Goal: Task Accomplishment & Management: Use online tool/utility

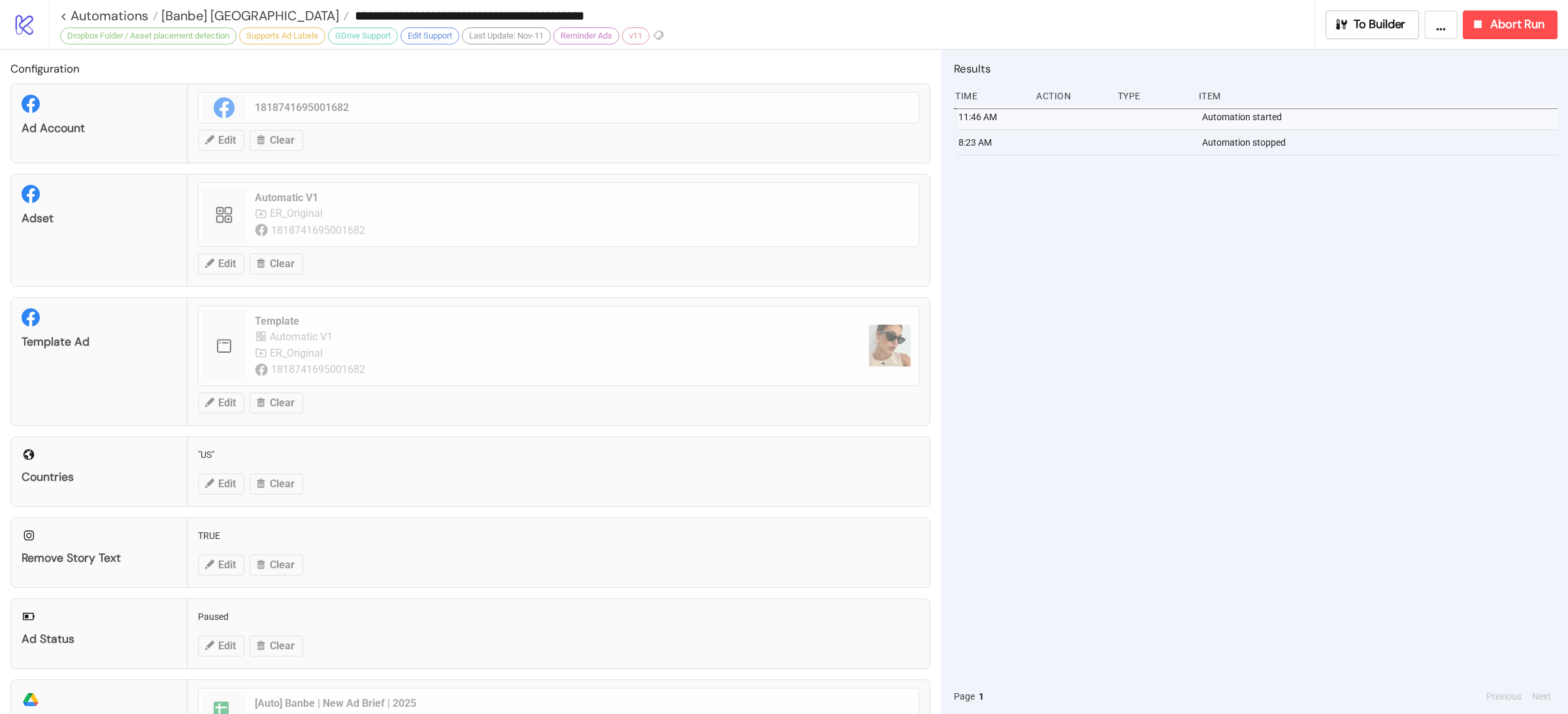
click at [1092, 276] on div "11:46 AM Automation started 8:23 AM Automation stopped" at bounding box center [1255, 391] width 604 height 574
click at [131, 18] on link "< Automations" at bounding box center [110, 15] width 98 height 13
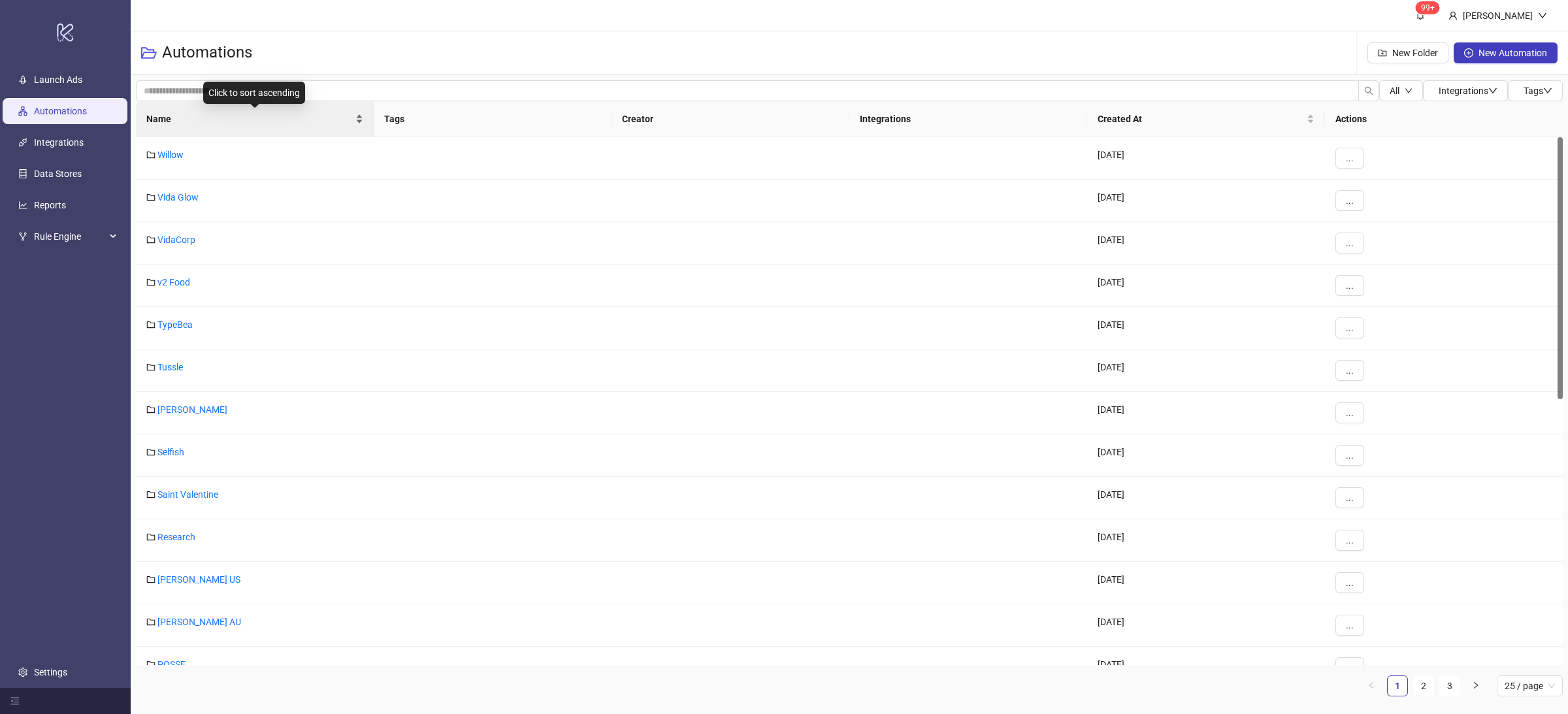
click at [358, 124] on div "Name" at bounding box center [255, 118] width 217 height 14
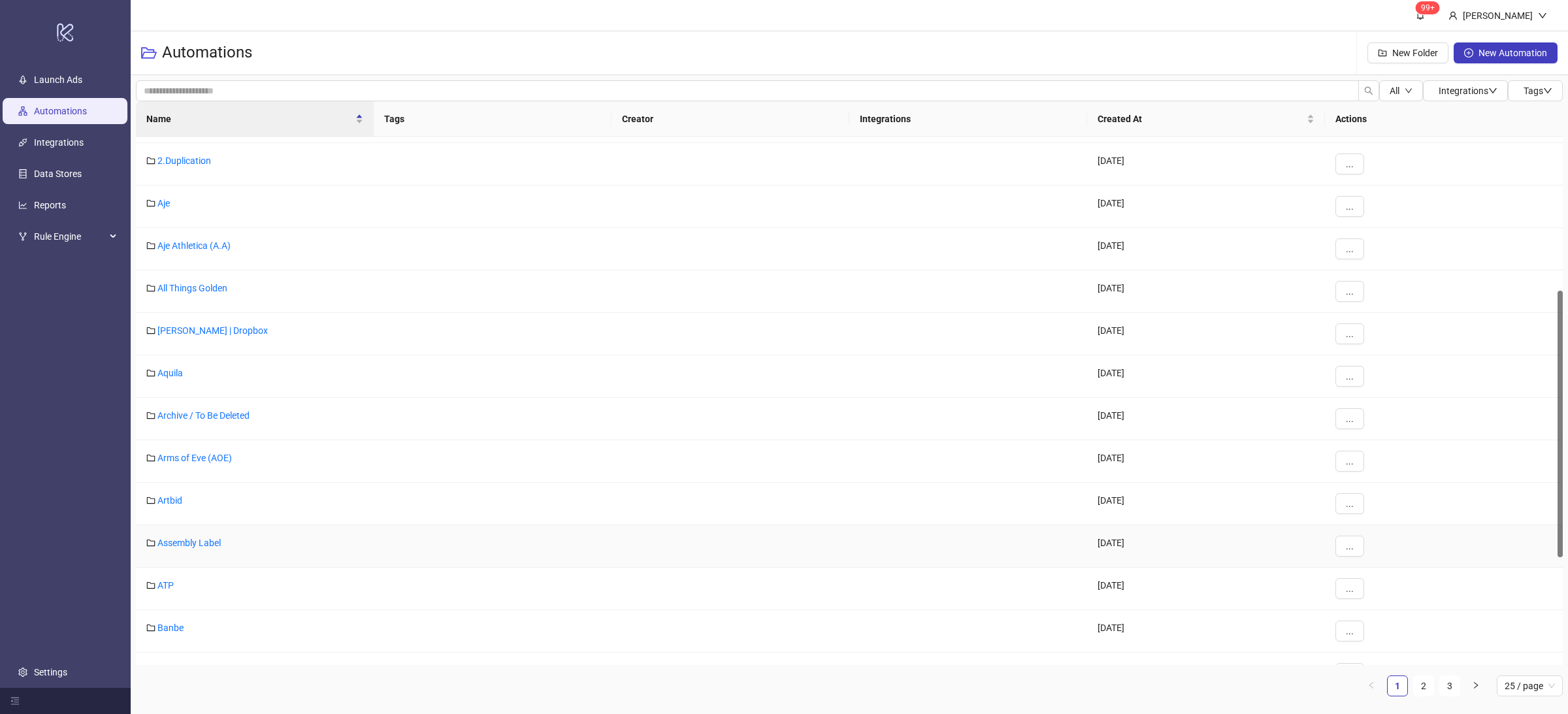
scroll to position [494, 0]
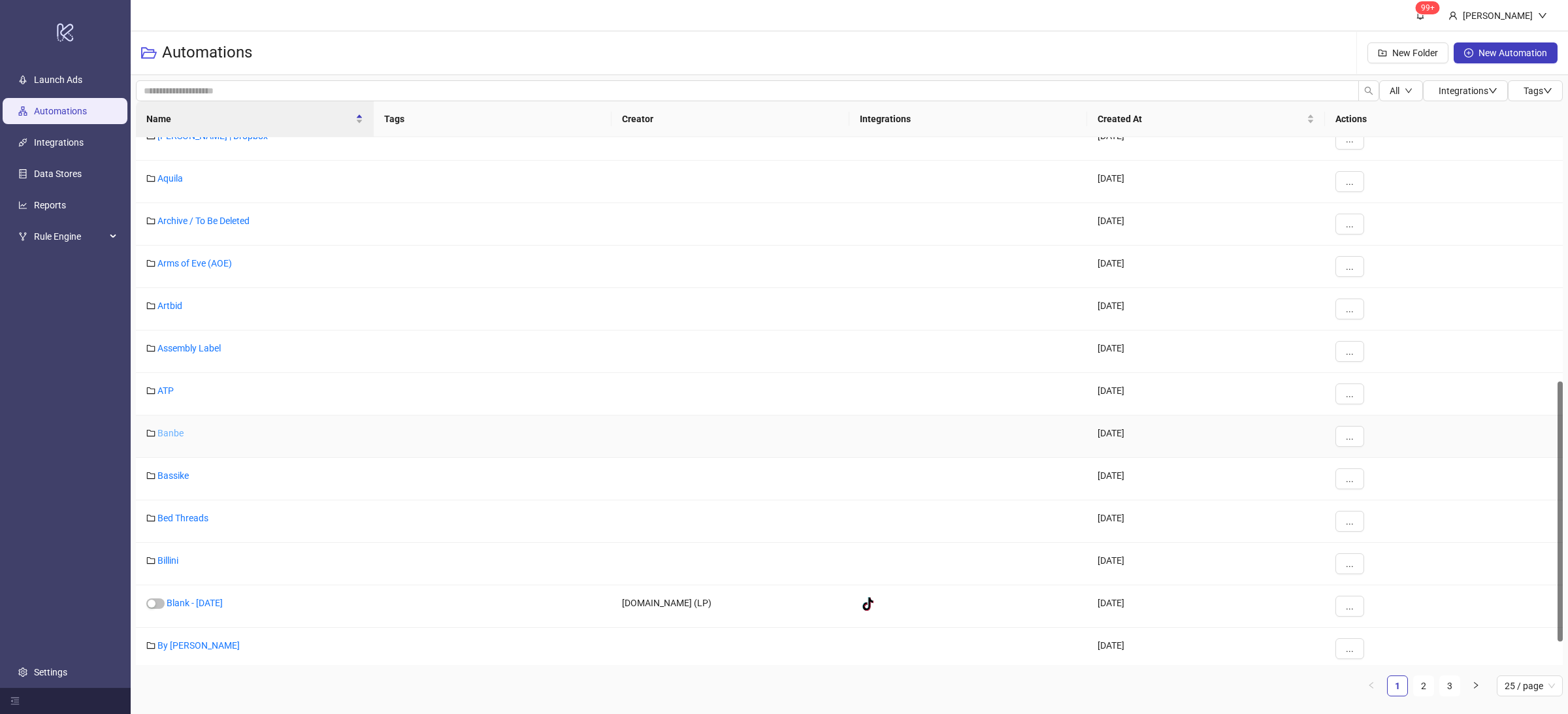
click at [179, 435] on link "Banbe" at bounding box center [171, 433] width 26 height 11
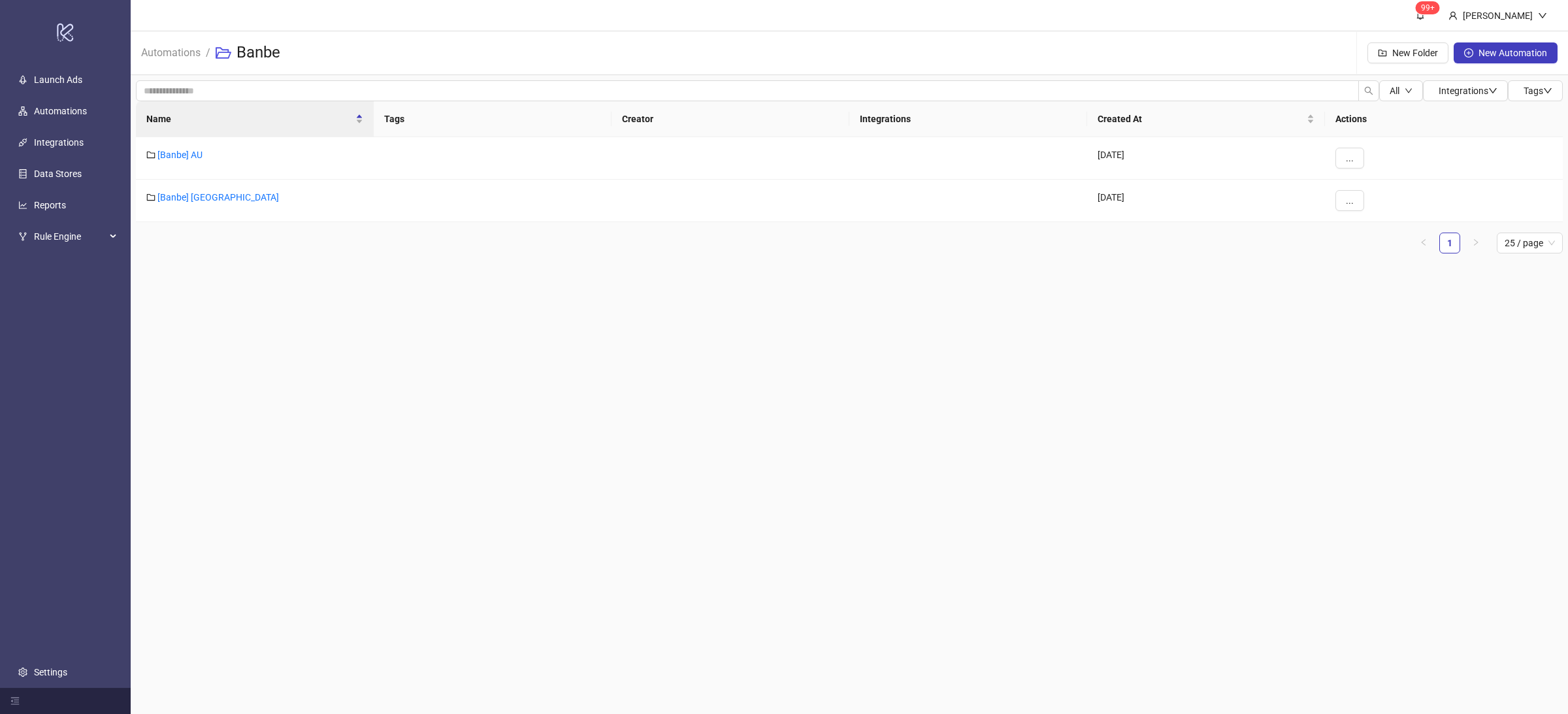
click at [267, 344] on main "99+ [PERSON_NAME] Automations / Banbe New Folder New Automation All Integration…" at bounding box center [849, 357] width 1437 height 714
click at [190, 154] on link "[Banbe] AU" at bounding box center [180, 155] width 45 height 11
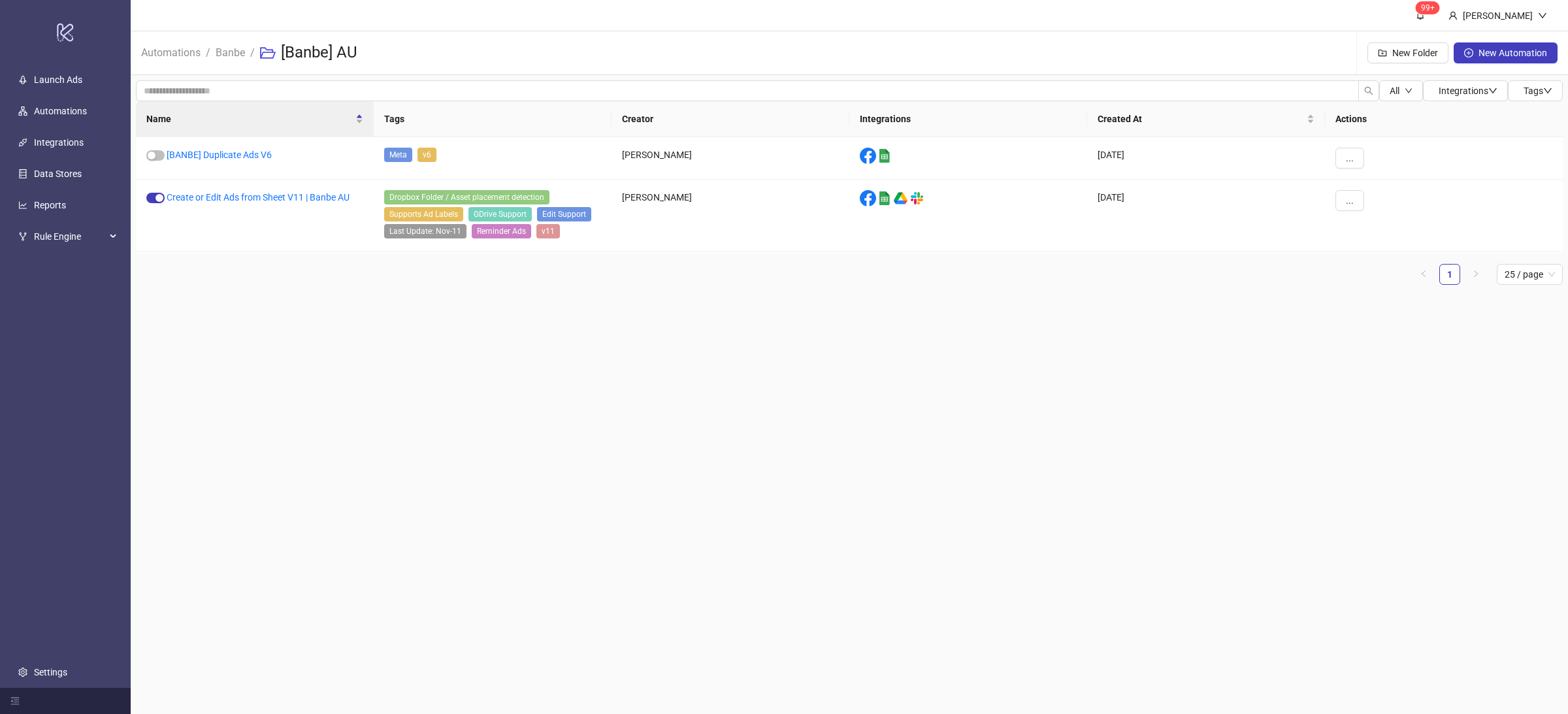
click at [374, 356] on main "99+ [PERSON_NAME] Automations / Banbe / [Banbe] AU New Folder New Automation Al…" at bounding box center [849, 357] width 1437 height 714
click at [422, 403] on main "99+ [PERSON_NAME] Automations / Banbe / [Banbe] AU New Folder New Automation Al…" at bounding box center [849, 357] width 1437 height 714
click at [338, 194] on link "Create or Edit Ads from Sheet V11 | Banbe AU" at bounding box center [258, 197] width 183 height 11
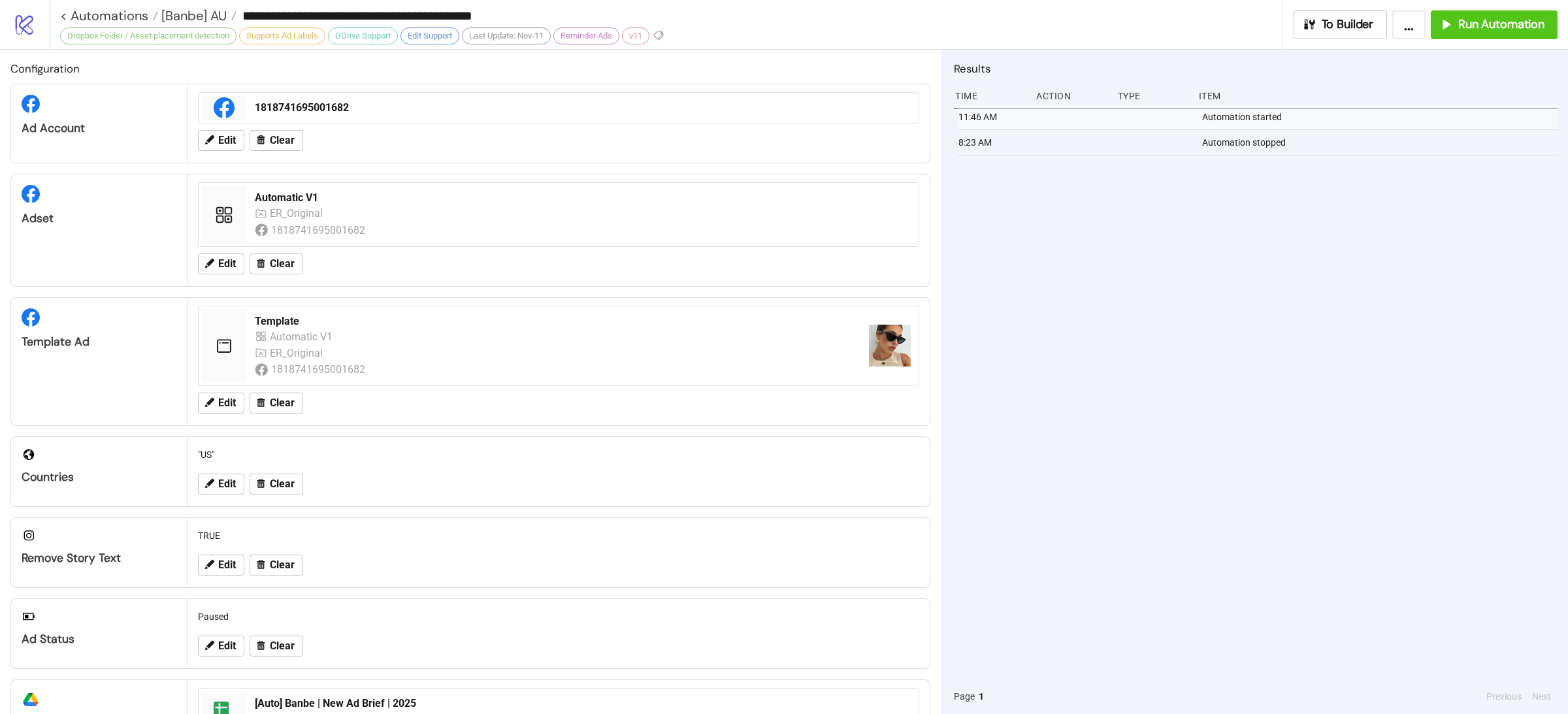
click at [1359, 304] on div "11:46 AM Automation started 8:23 AM Automation stopped" at bounding box center [1255, 391] width 604 height 574
click at [1359, 304] on div "11:51 AM Automation stopped" at bounding box center [1255, 391] width 604 height 574
click at [204, 17] on span "[Banbe] AU" at bounding box center [192, 15] width 68 height 17
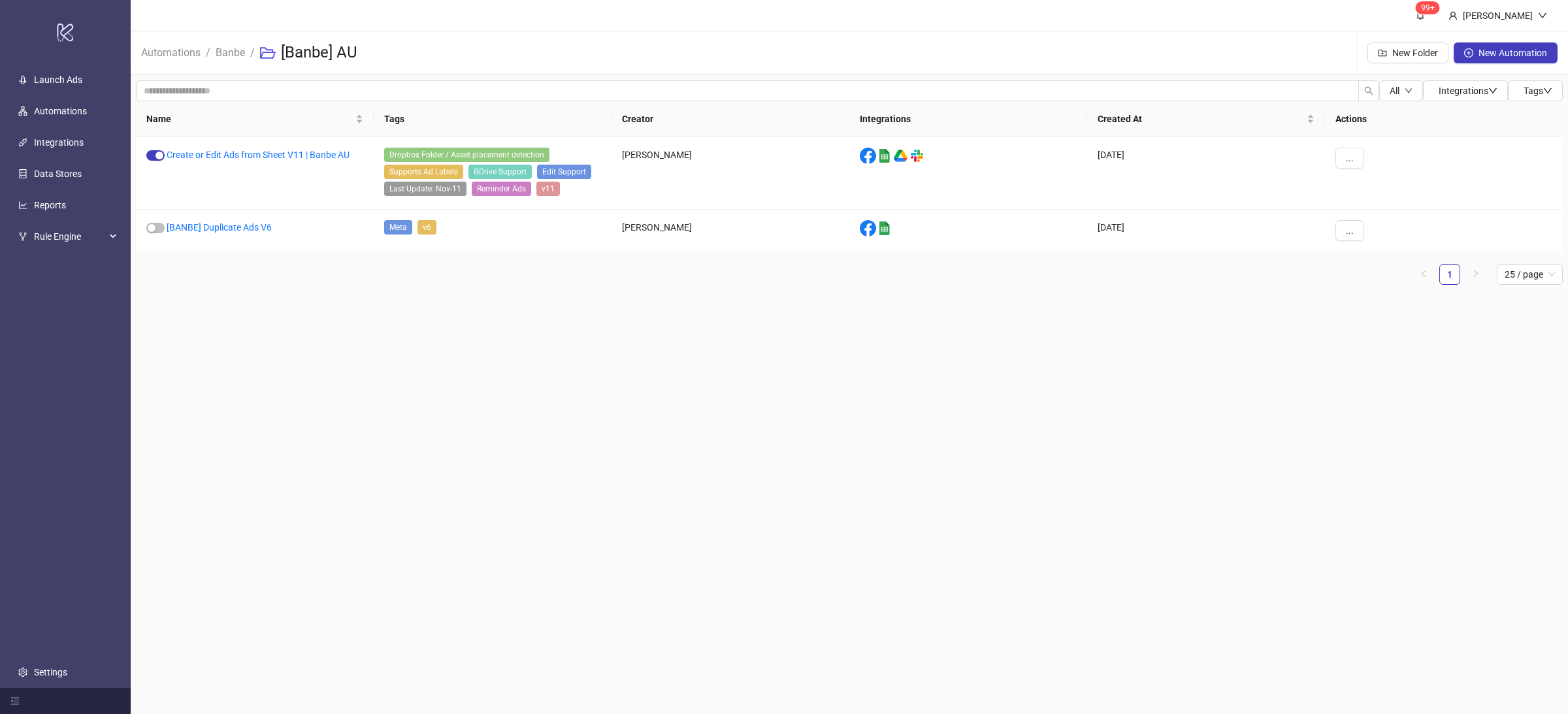
drag, startPoint x: 359, startPoint y: 344, endPoint x: 377, endPoint y: 359, distance: 23.4
click at [360, 344] on main "99+ [PERSON_NAME] Automations / Banbe / [Banbe] AU New Folder New Automation Al…" at bounding box center [849, 357] width 1437 height 714
click at [420, 397] on main "99+ [PERSON_NAME] Automations / Banbe / [Banbe] AU New Folder New Automation Al…" at bounding box center [849, 357] width 1437 height 714
click at [441, 421] on main "99+ [PERSON_NAME] Automations / Banbe / [Banbe] AU New Folder New Automation Al…" at bounding box center [849, 357] width 1437 height 714
click at [218, 154] on link "Create or Edit Ads from Sheet V11 | Banbe AU" at bounding box center [258, 155] width 183 height 11
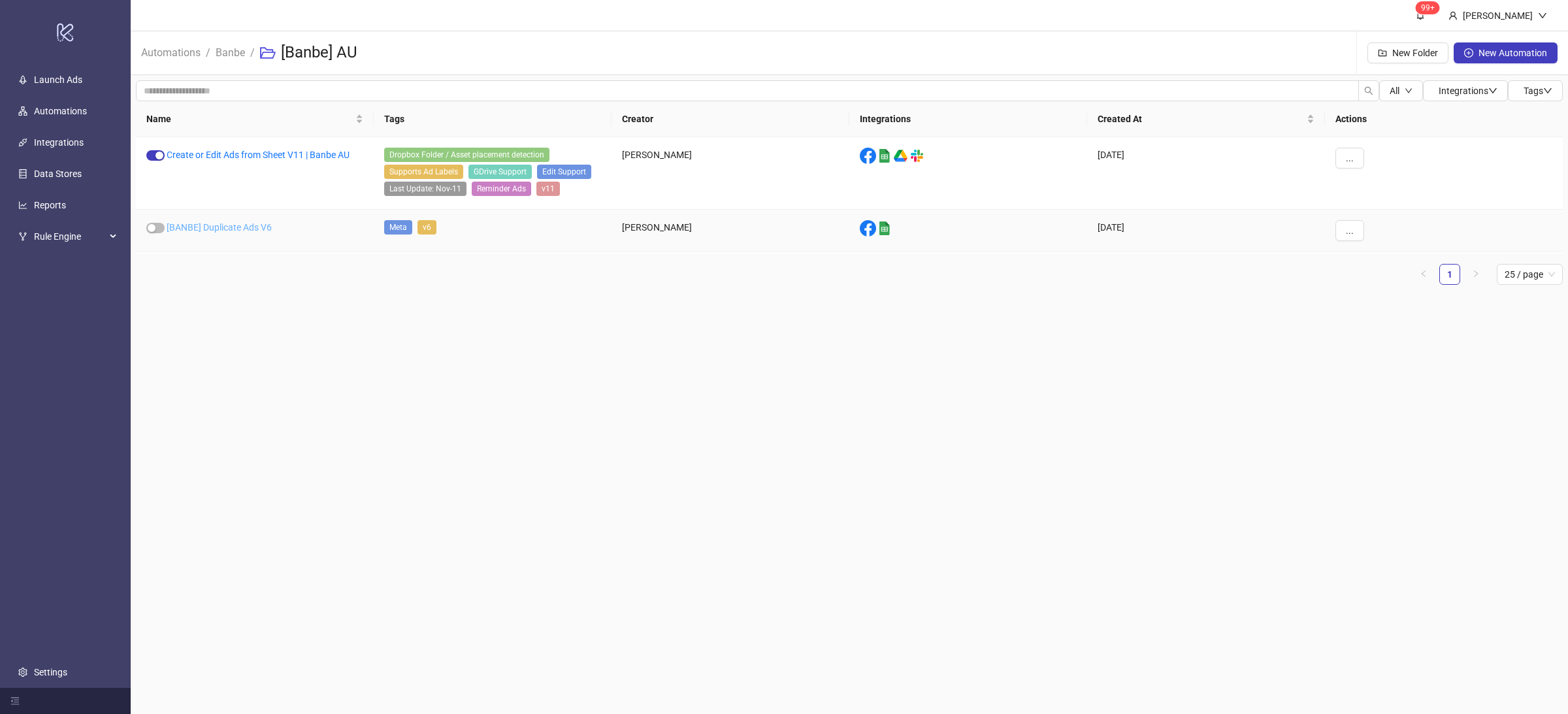
click at [243, 230] on link "[BANBE] Duplicate Ads V6" at bounding box center [219, 227] width 105 height 11
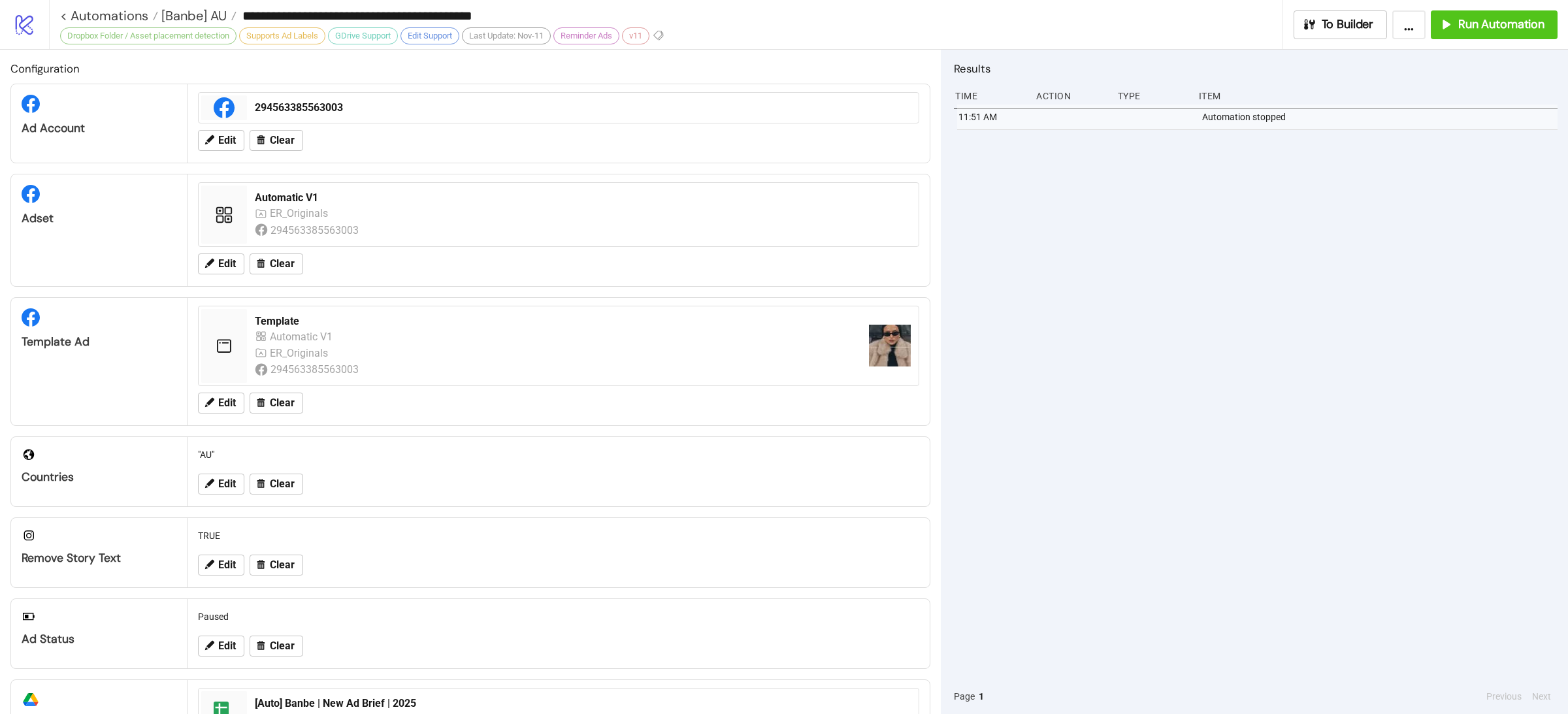
type input "**********"
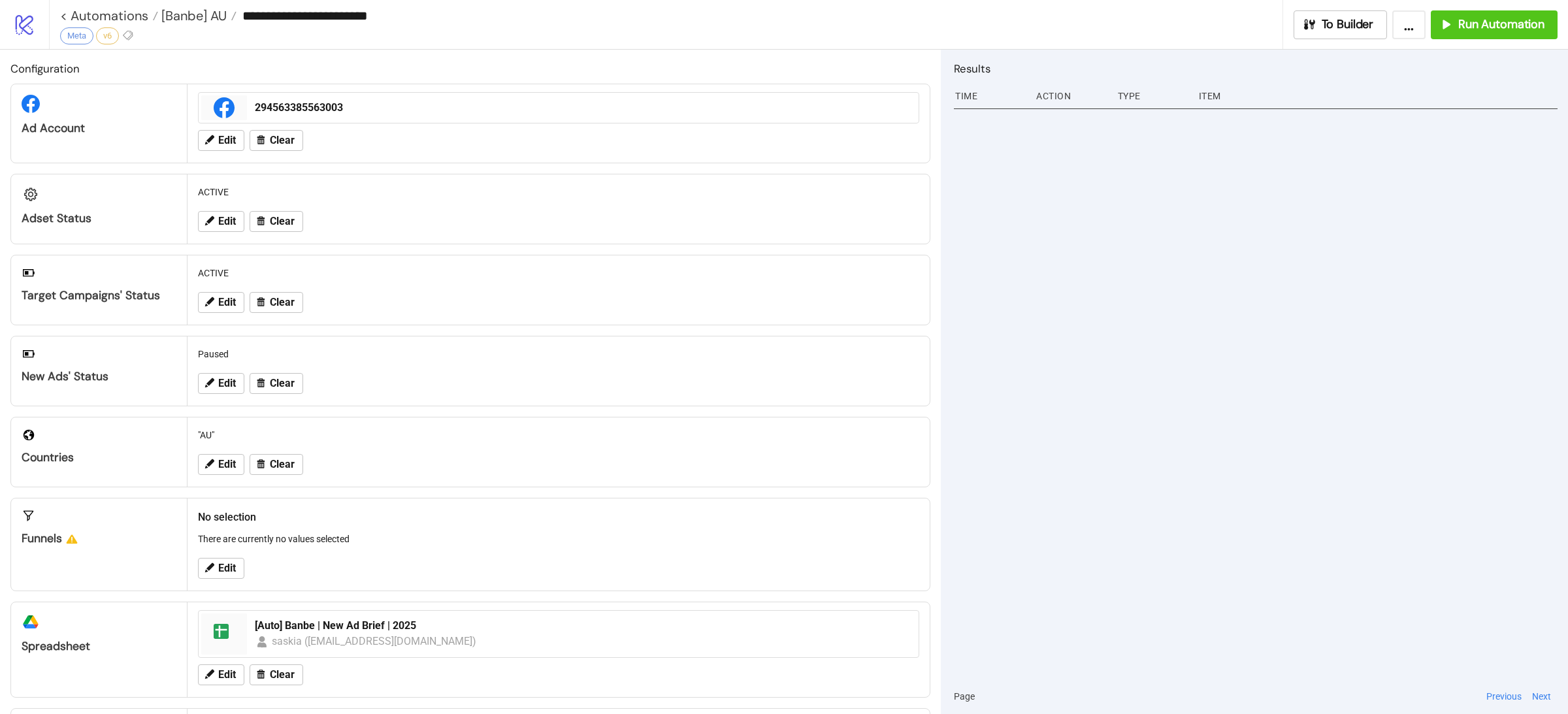
click at [1272, 277] on div at bounding box center [1255, 391] width 604 height 574
click at [1268, 312] on div at bounding box center [1255, 391] width 604 height 574
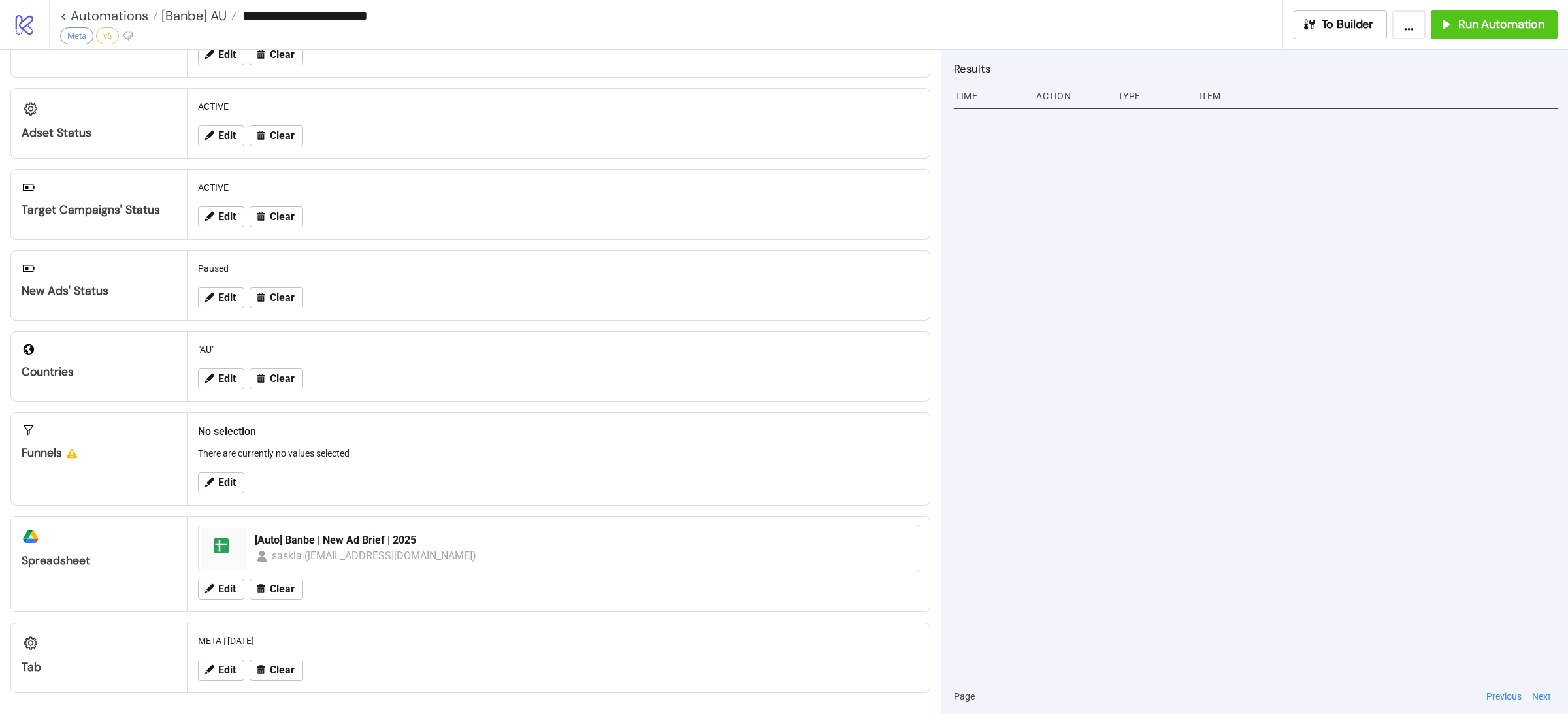
scroll to position [88, 0]
click at [1153, 487] on div at bounding box center [1255, 391] width 604 height 574
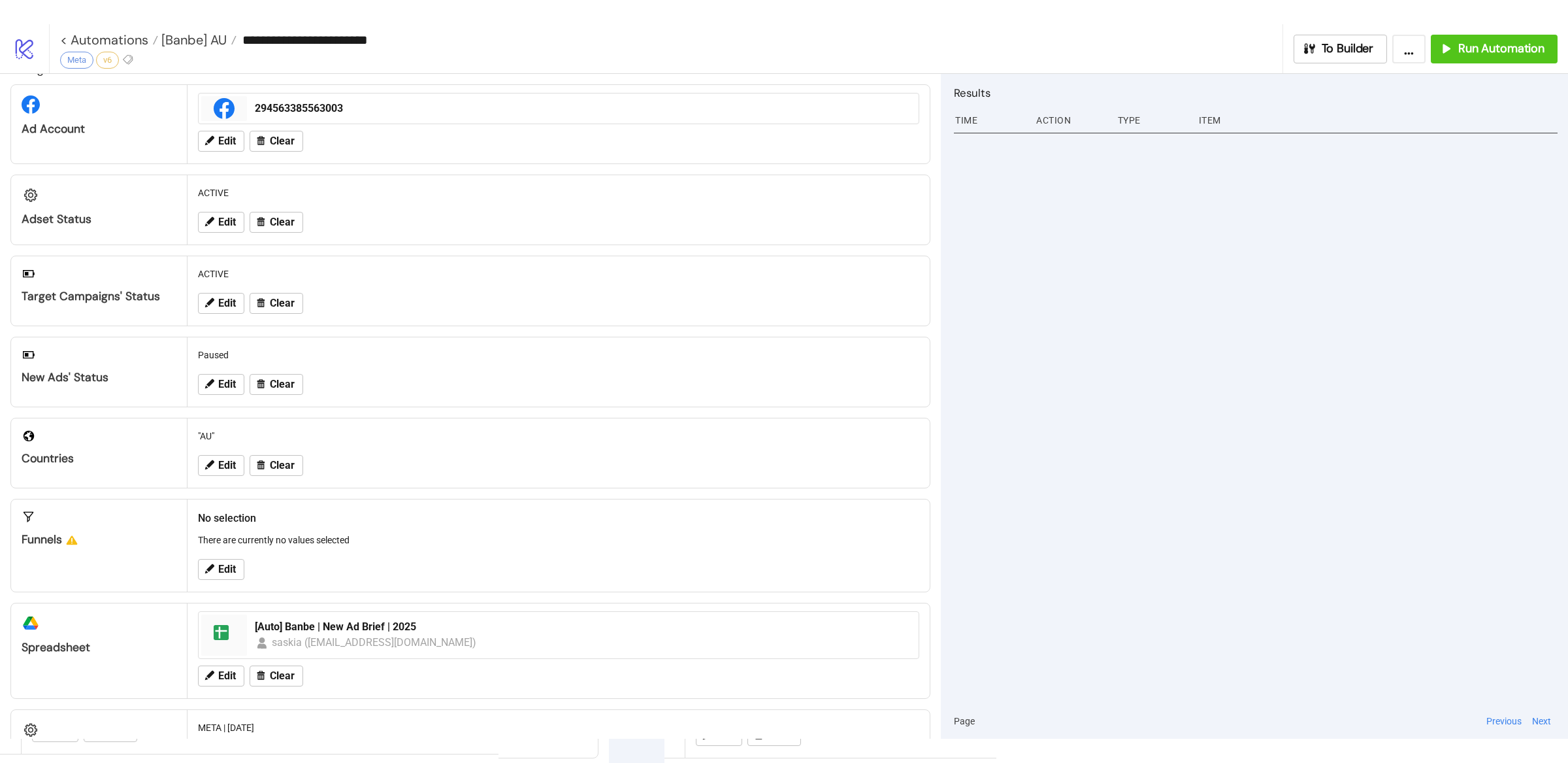
scroll to position [0, 0]
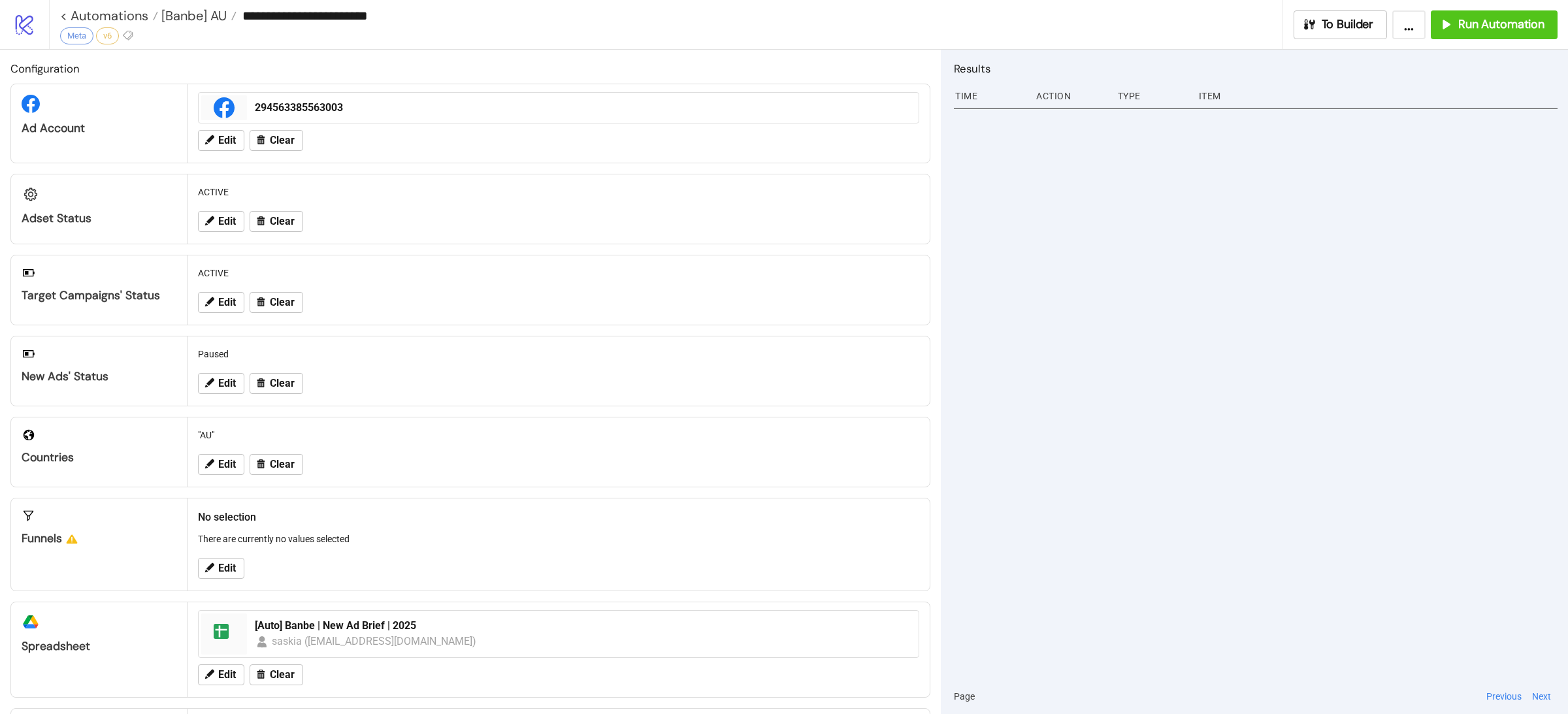
click at [1031, 335] on div at bounding box center [1255, 391] width 604 height 574
drag, startPoint x: 1144, startPoint y: 279, endPoint x: 1296, endPoint y: 233, distance: 158.8
click at [1144, 279] on div at bounding box center [1255, 391] width 604 height 574
click at [1491, 34] on button "Run Automation" at bounding box center [1494, 25] width 127 height 29
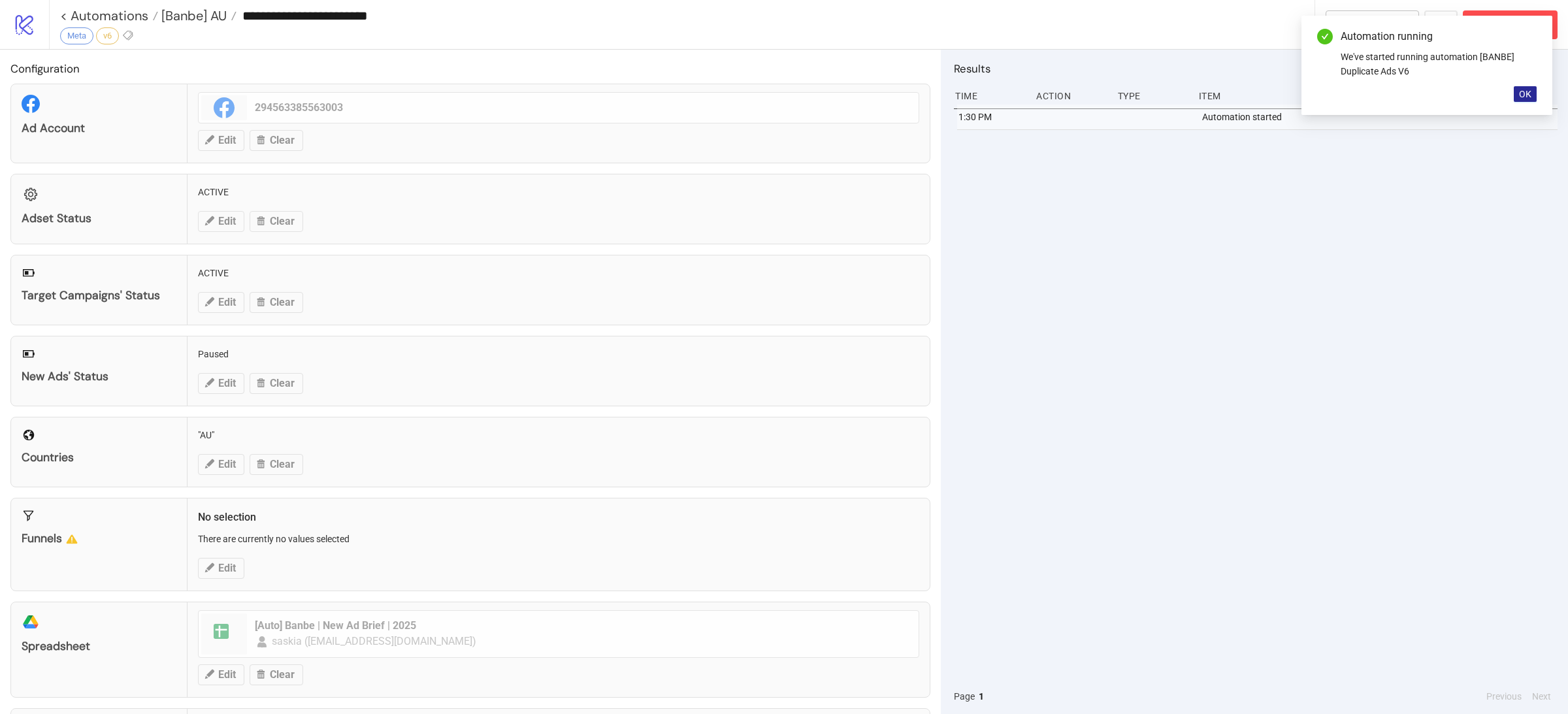
click at [1528, 91] on span "OK" at bounding box center [1525, 94] width 12 height 11
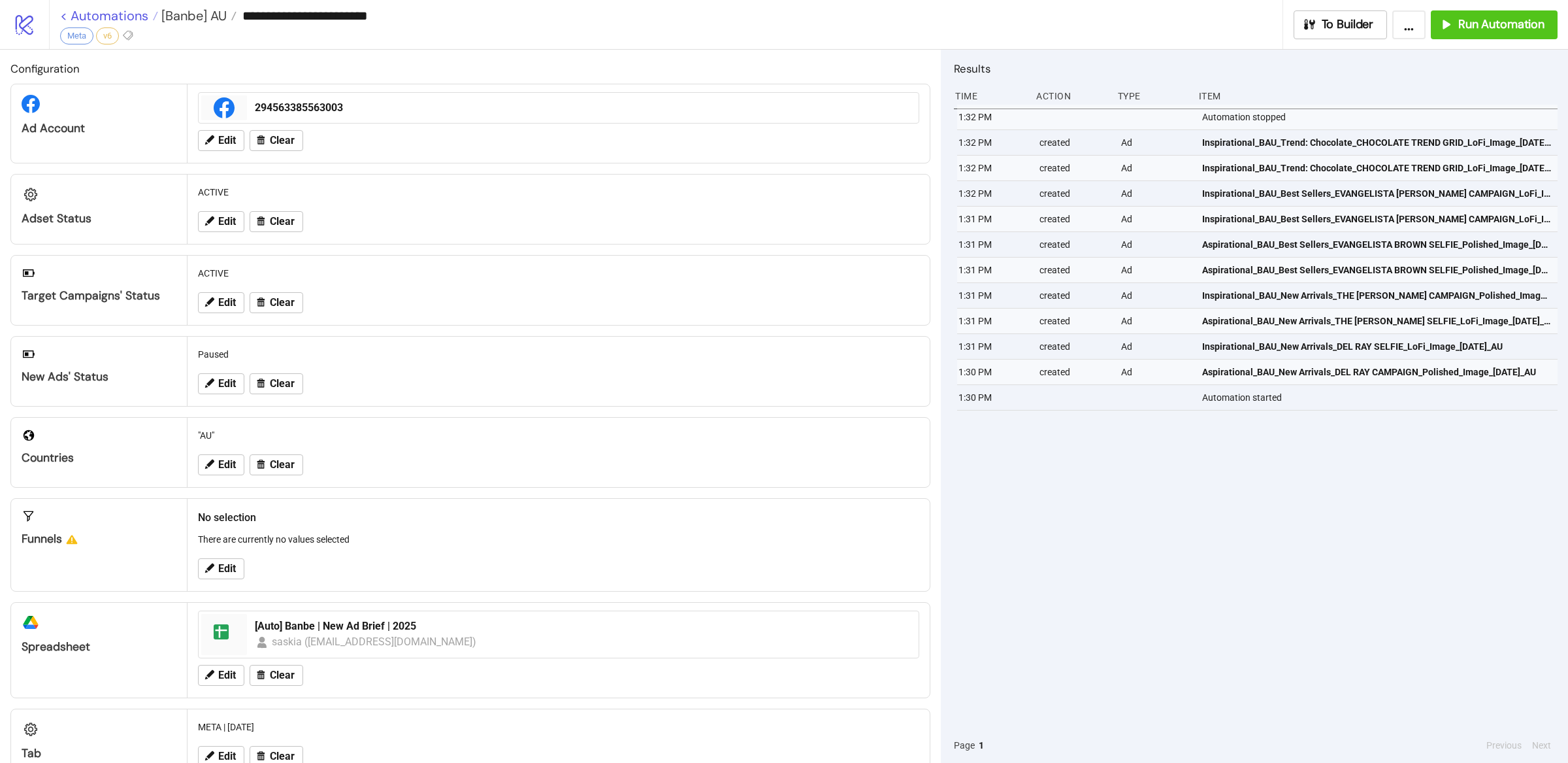
click at [124, 14] on link "< Automations" at bounding box center [110, 15] width 98 height 13
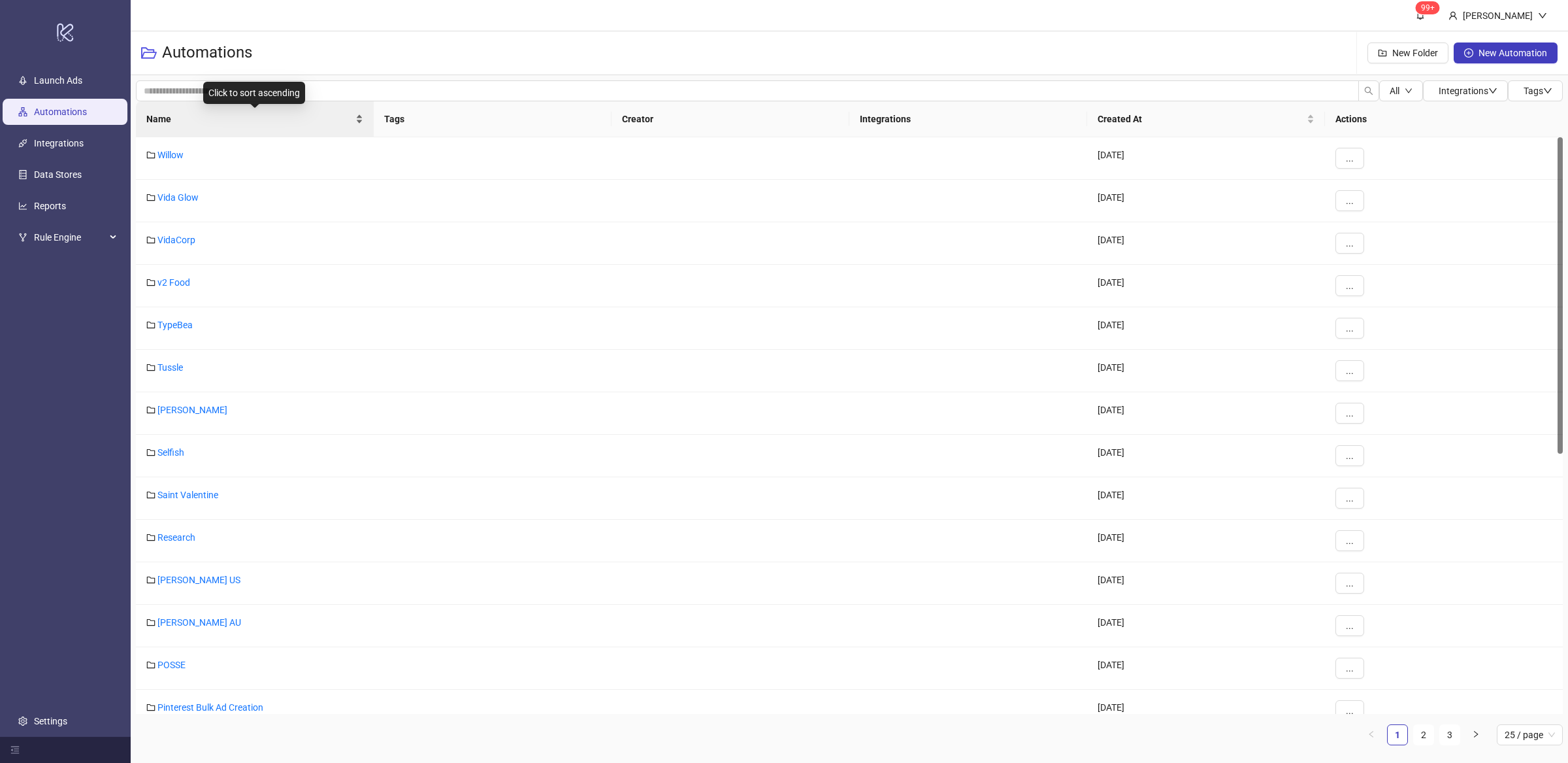
click at [358, 119] on div "Name" at bounding box center [255, 118] width 217 height 14
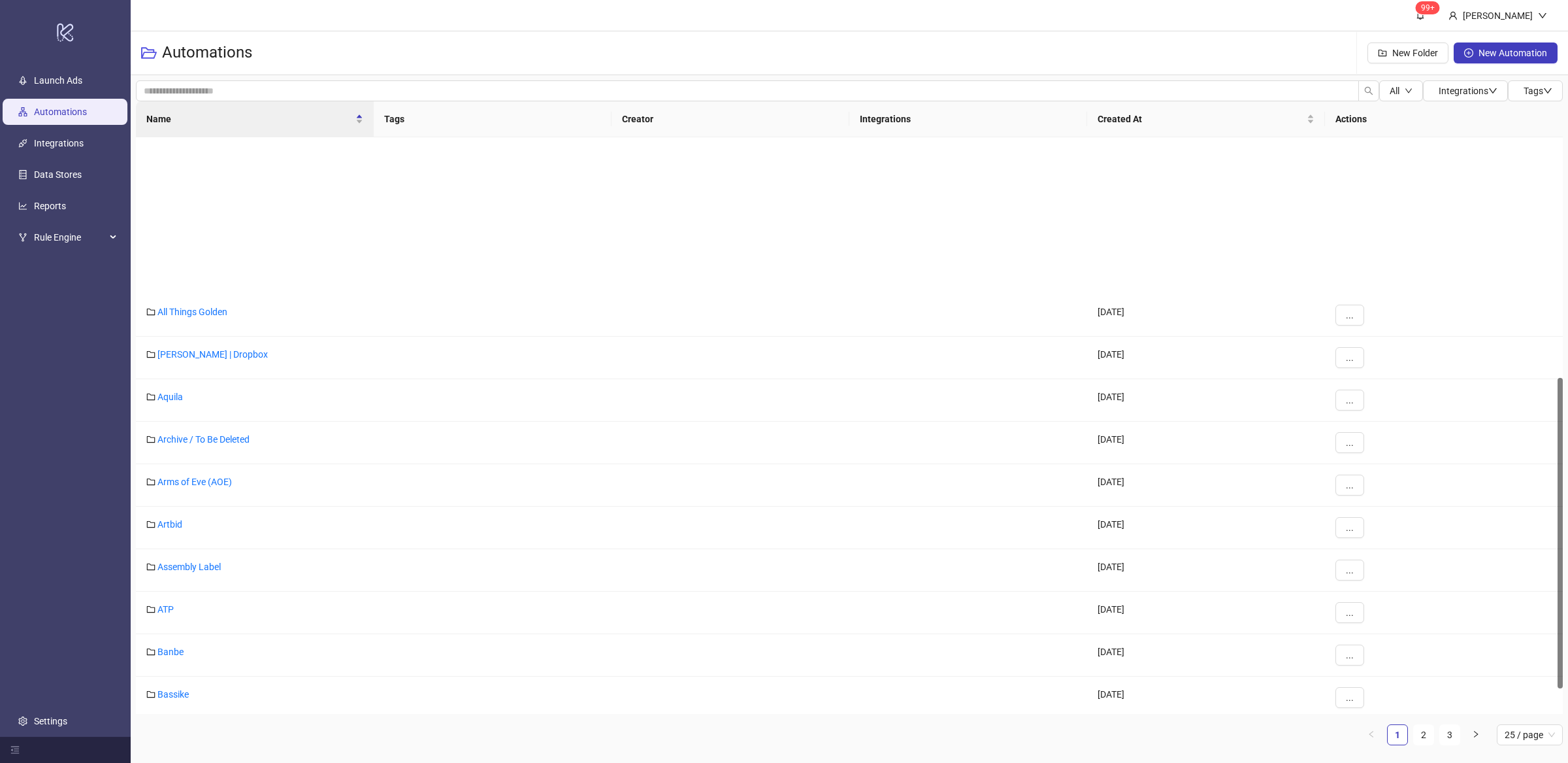
scroll to position [446, 0]
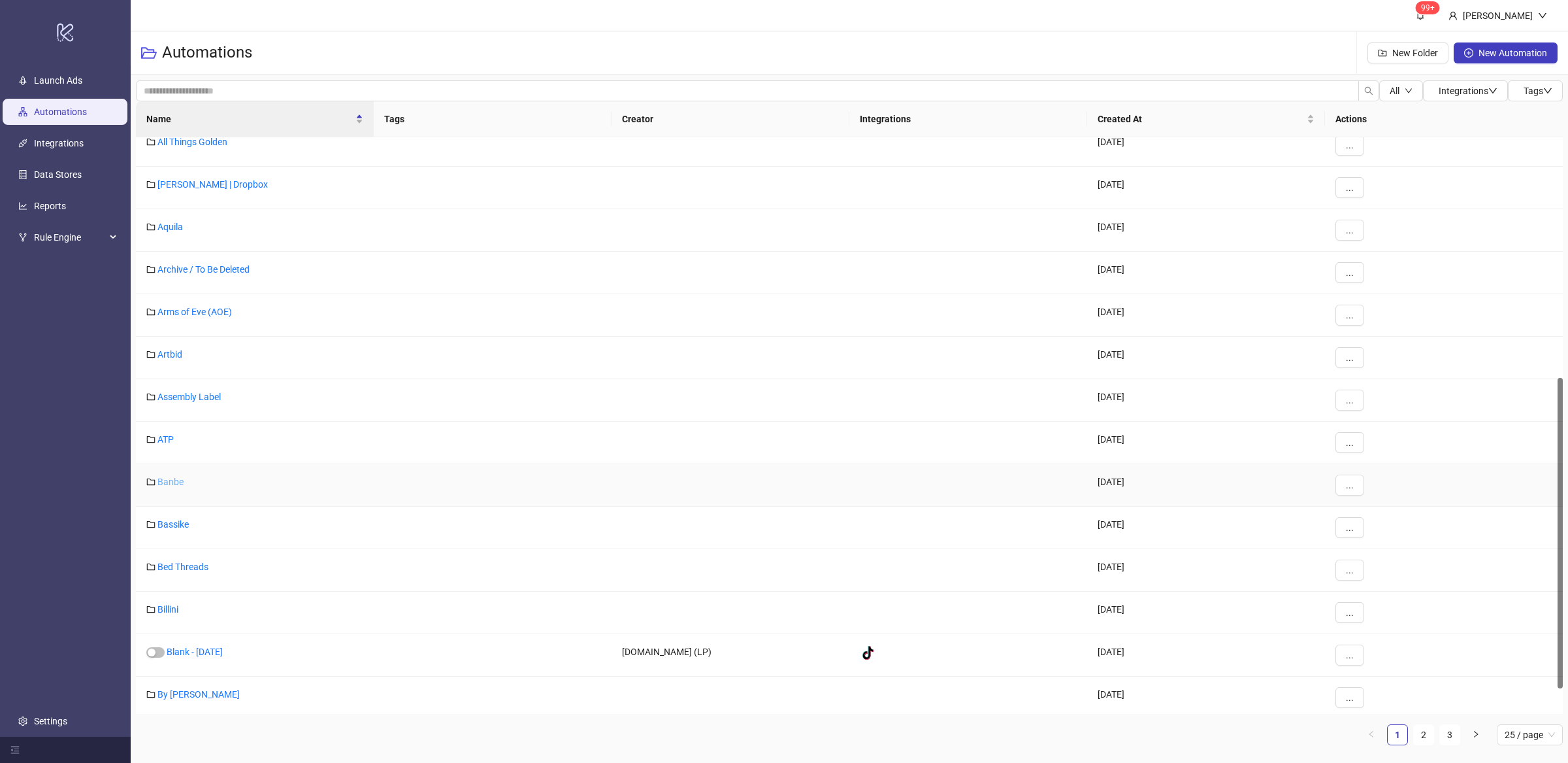
click at [172, 484] on link "Banbe" at bounding box center [171, 481] width 26 height 11
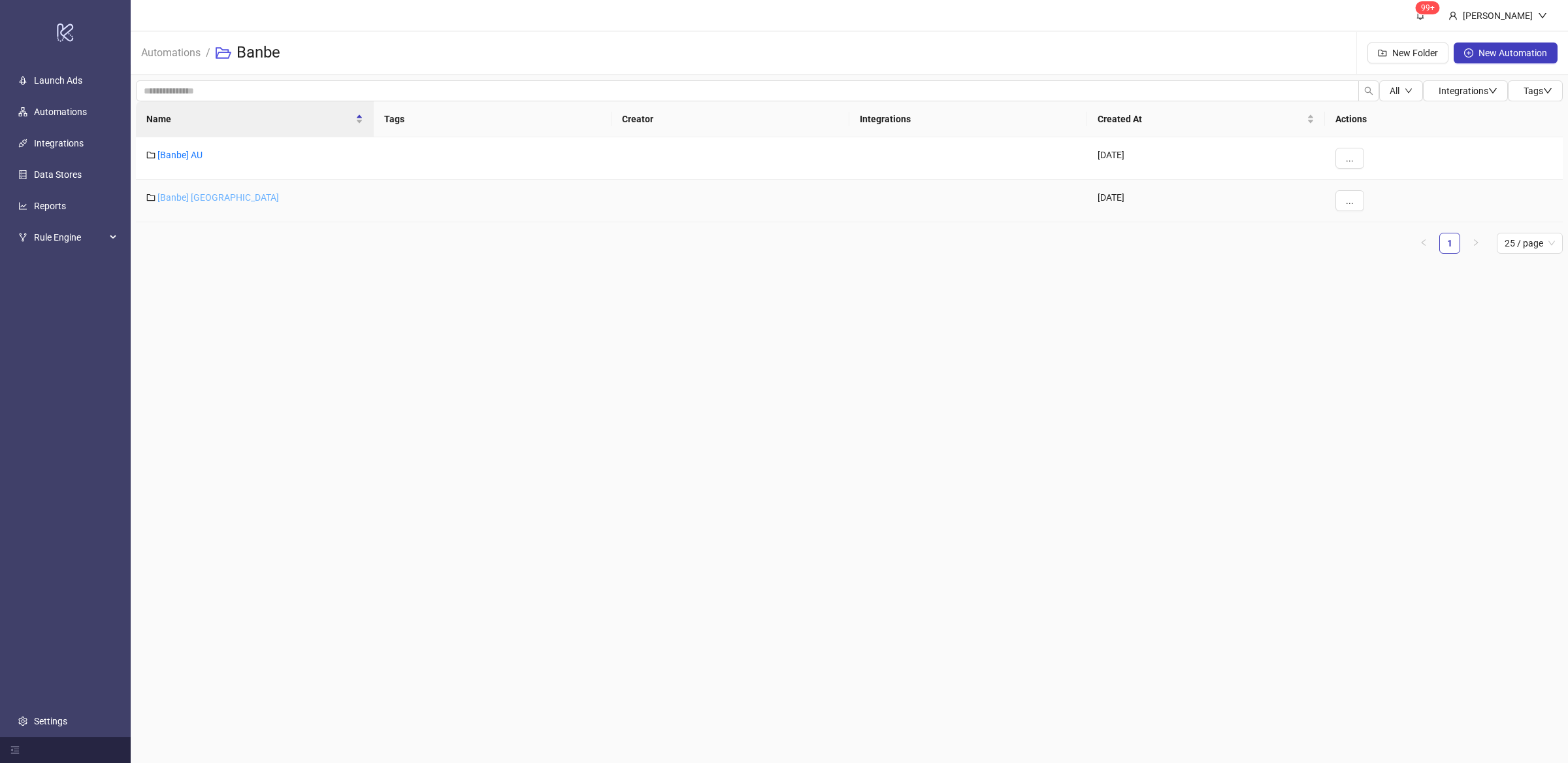
click at [180, 202] on link "[Banbe] [GEOGRAPHIC_DATA]" at bounding box center [218, 197] width 122 height 11
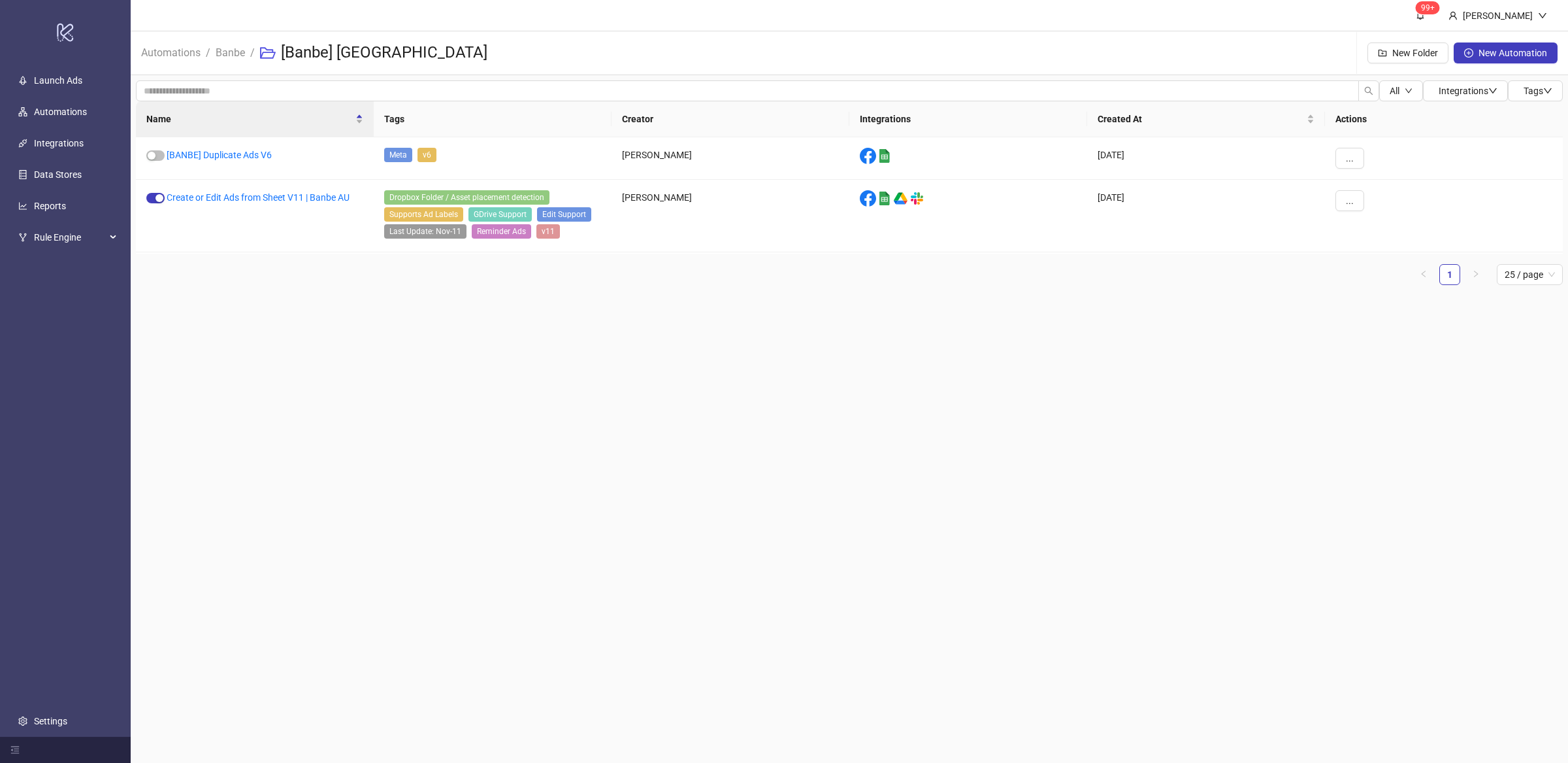
click at [392, 385] on main "99+ [PERSON_NAME] Automations / Banbe / [Banbe] US New Folder New Automation Al…" at bounding box center [849, 382] width 1437 height 763
click at [251, 153] on link "[BANBE] Duplicate Ads V6" at bounding box center [219, 155] width 105 height 11
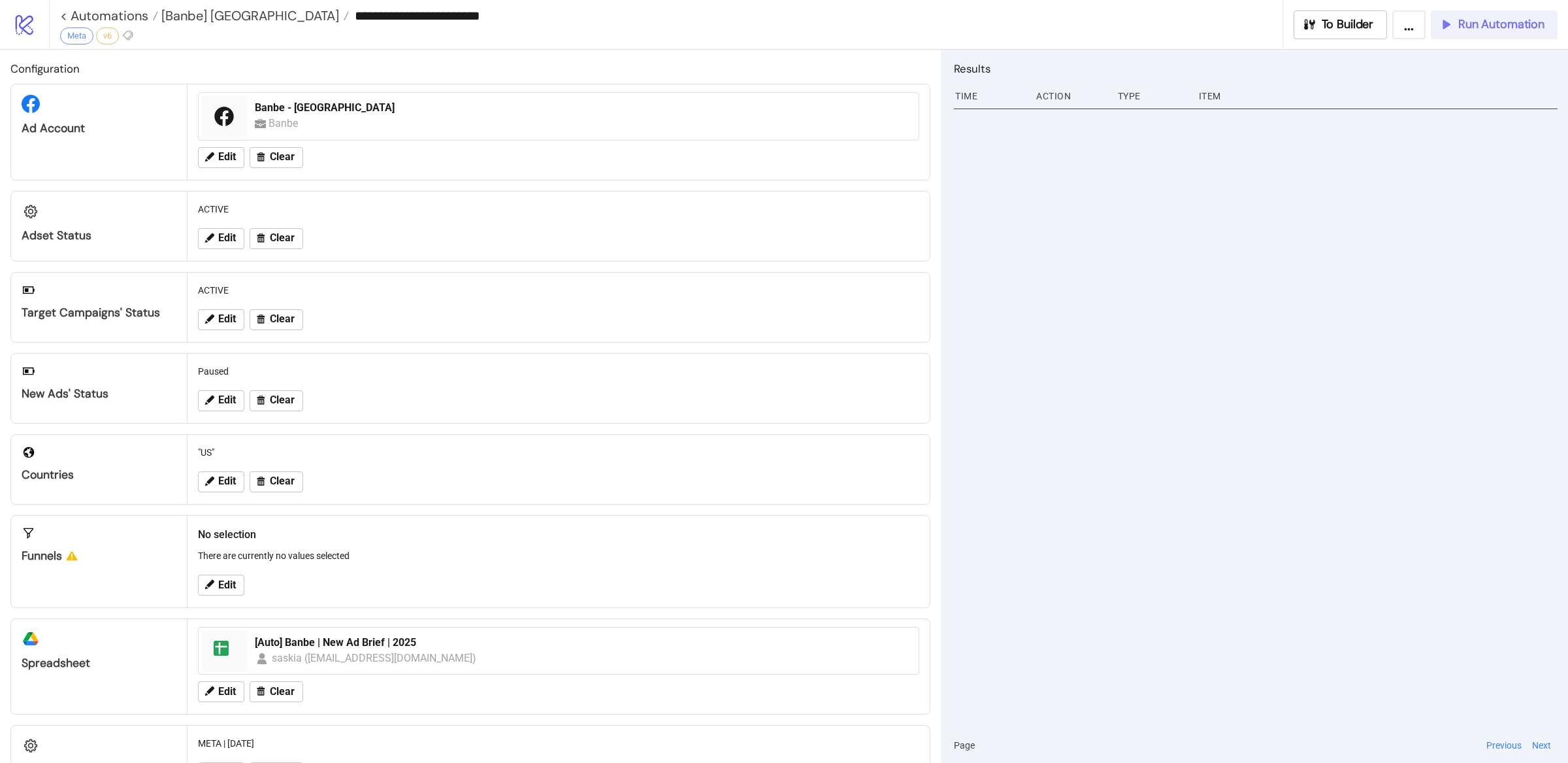
click at [1483, 35] on button "Run Automation" at bounding box center [1494, 25] width 127 height 29
